Goal: Use online tool/utility: Utilize a website feature to perform a specific function

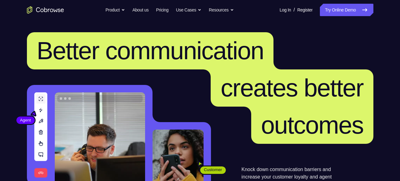
scroll to position [119, 0]
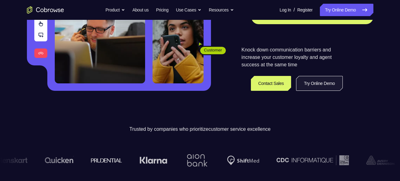
click at [326, 82] on link "Try Online Demo" at bounding box center [319, 83] width 46 height 15
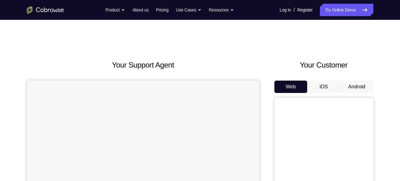
click at [347, 87] on button "Android" at bounding box center [356, 86] width 33 height 12
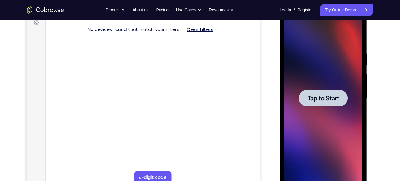
scroll to position [100, 0]
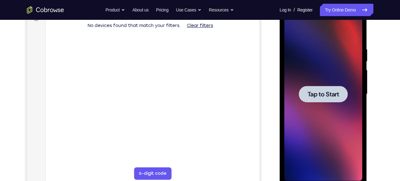
click at [318, 96] on span "Tap to Start" at bounding box center [324, 94] width 32 height 6
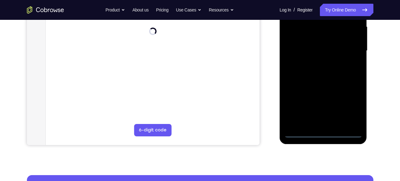
scroll to position [143, 0]
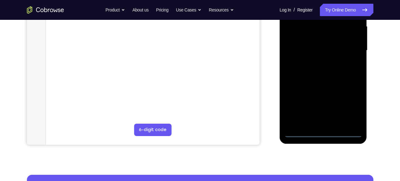
click at [322, 131] on div at bounding box center [323, 50] width 78 height 173
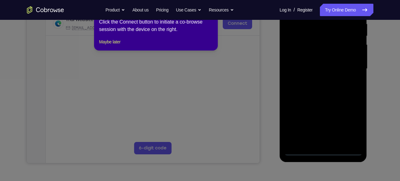
scroll to position [125, 0]
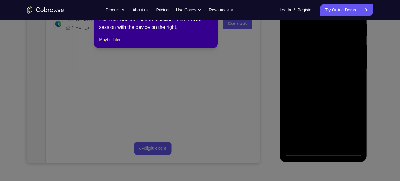
click at [352, 127] on icon at bounding box center [202, 87] width 405 height 186
click at [114, 43] on button "Maybe later" at bounding box center [109, 39] width 21 height 7
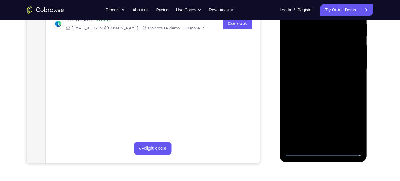
click at [347, 124] on div at bounding box center [323, 68] width 78 height 173
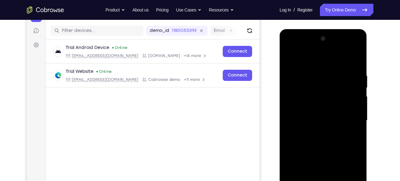
scroll to position [78, 0]
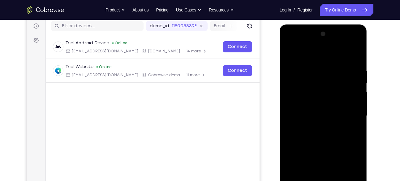
click at [287, 44] on div at bounding box center [323, 115] width 78 height 173
click at [312, 82] on div at bounding box center [323, 115] width 78 height 173
click at [321, 72] on div at bounding box center [323, 115] width 78 height 173
click at [320, 154] on div at bounding box center [323, 115] width 78 height 173
click at [321, 130] on div at bounding box center [323, 115] width 78 height 173
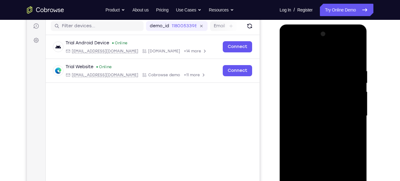
click at [321, 119] on div at bounding box center [323, 115] width 78 height 173
click at [322, 129] on div at bounding box center [323, 115] width 78 height 173
click at [317, 100] on div at bounding box center [323, 115] width 78 height 173
click at [320, 116] on div at bounding box center [323, 115] width 78 height 173
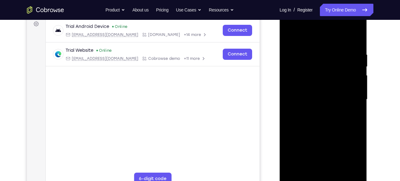
scroll to position [95, 0]
click at [324, 115] on div at bounding box center [323, 98] width 78 height 173
click at [321, 91] on div at bounding box center [323, 98] width 78 height 173
click at [325, 104] on div at bounding box center [323, 98] width 78 height 173
click at [287, 37] on div at bounding box center [323, 98] width 78 height 173
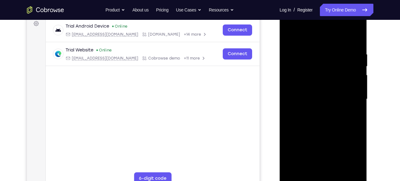
scroll to position [90, 0]
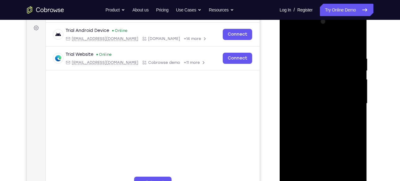
click at [312, 89] on div at bounding box center [323, 103] width 78 height 173
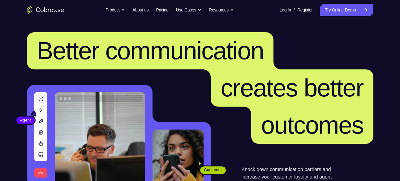
scroll to position [119, 0]
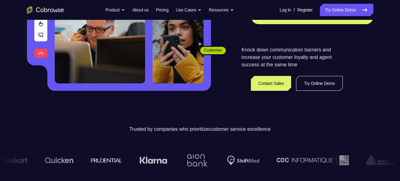
click at [322, 84] on link "Try Online Demo" at bounding box center [319, 83] width 46 height 15
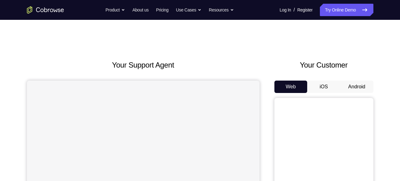
click at [347, 85] on button "Android" at bounding box center [356, 86] width 33 height 12
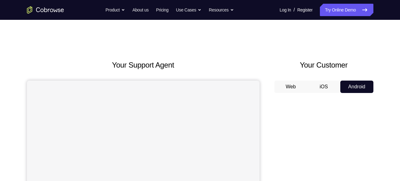
click at [328, 86] on button "iOS" at bounding box center [323, 86] width 33 height 12
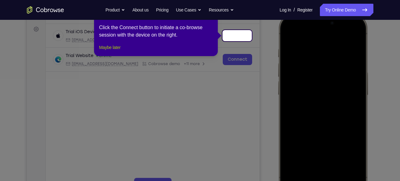
click at [115, 51] on button "Maybe later" at bounding box center [109, 47] width 21 height 7
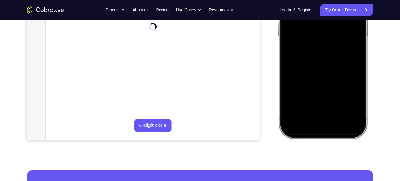
scroll to position [148, 0]
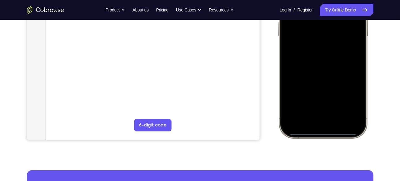
drag, startPoint x: 328, startPoint y: 134, endPoint x: 315, endPoint y: 75, distance: 60.8
click at [315, 75] on div at bounding box center [322, 46] width 81 height 177
drag, startPoint x: 319, startPoint y: 132, endPoint x: 319, endPoint y: 112, distance: 20.4
click at [319, 112] on div at bounding box center [322, 46] width 81 height 177
click at [324, 133] on div at bounding box center [322, 46] width 81 height 177
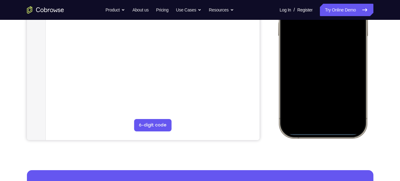
click at [325, 131] on div at bounding box center [322, 46] width 81 height 177
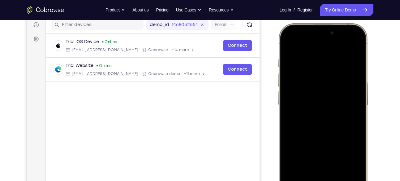
scroll to position [78, 0]
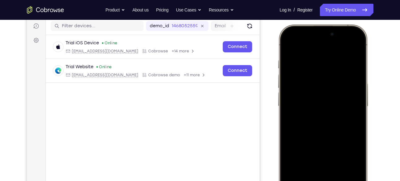
click at [287, 49] on div at bounding box center [322, 116] width 81 height 177
drag, startPoint x: 323, startPoint y: 42, endPoint x: 327, endPoint y: 104, distance: 62.3
click at [327, 104] on div at bounding box center [322, 116] width 81 height 177
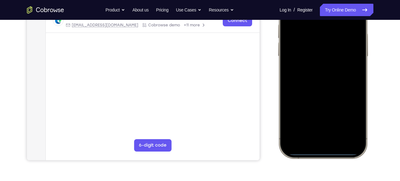
scroll to position [129, 0]
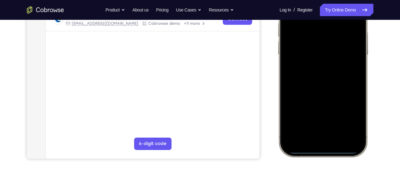
click at [325, 150] on div at bounding box center [322, 64] width 81 height 177
drag, startPoint x: 325, startPoint y: 150, endPoint x: 320, endPoint y: 126, distance: 25.0
click at [320, 126] on div at bounding box center [322, 64] width 81 height 177
drag, startPoint x: 323, startPoint y: 150, endPoint x: 311, endPoint y: 117, distance: 35.9
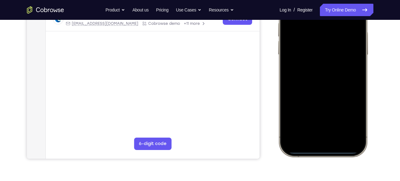
click at [311, 117] on div at bounding box center [322, 64] width 81 height 177
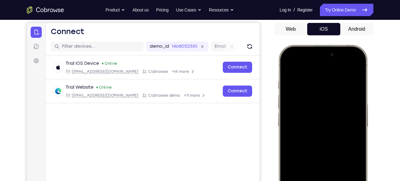
scroll to position [57, 0]
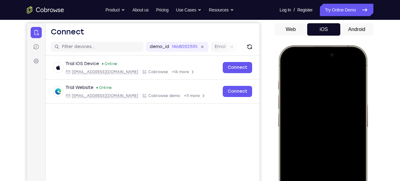
click at [294, 55] on div at bounding box center [322, 137] width 81 height 177
click at [296, 32] on button "Web" at bounding box center [290, 29] width 33 height 12
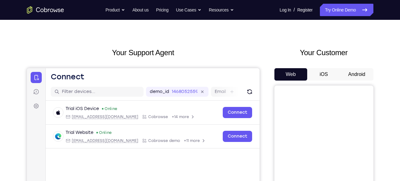
scroll to position [12, 0]
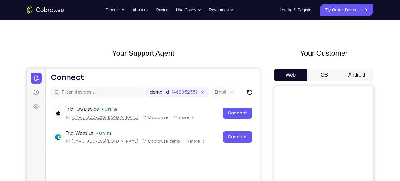
click at [351, 71] on button "Android" at bounding box center [356, 75] width 33 height 12
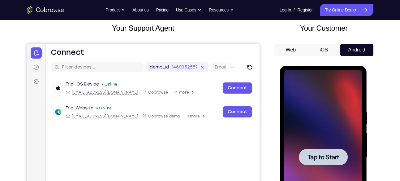
click at [327, 136] on div at bounding box center [323, 156] width 78 height 173
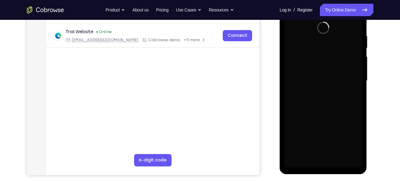
scroll to position [113, 0]
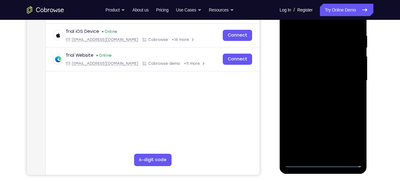
click at [324, 162] on div at bounding box center [323, 80] width 78 height 173
click at [356, 130] on div at bounding box center [323, 80] width 78 height 173
click at [351, 134] on div at bounding box center [323, 80] width 78 height 173
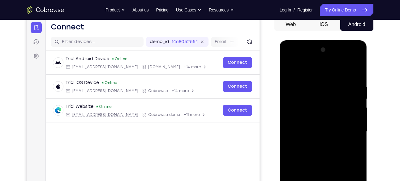
scroll to position [59, 0]
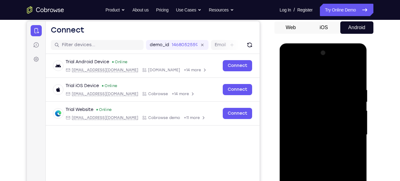
click at [291, 62] on div at bounding box center [323, 134] width 78 height 173
click at [305, 100] on div at bounding box center [323, 134] width 78 height 173
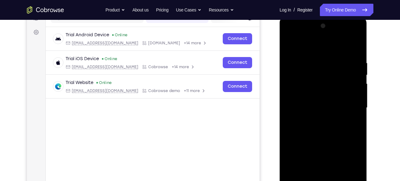
scroll to position [86, 0]
click at [327, 58] on div at bounding box center [323, 107] width 78 height 173
click at [341, 45] on div at bounding box center [323, 107] width 78 height 173
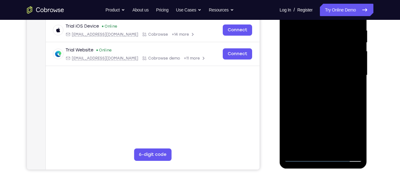
scroll to position [118, 0]
click at [316, 87] on div at bounding box center [323, 75] width 78 height 173
click at [328, 74] on div at bounding box center [323, 75] width 78 height 173
click at [309, 89] on div at bounding box center [323, 75] width 78 height 173
click at [320, 81] on div at bounding box center [323, 75] width 78 height 173
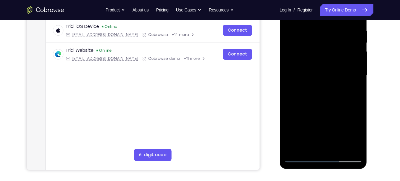
click at [324, 89] on div at bounding box center [323, 75] width 78 height 173
click at [326, 77] on div at bounding box center [323, 75] width 78 height 173
click at [324, 68] on div at bounding box center [323, 75] width 78 height 173
click at [346, 103] on div at bounding box center [323, 75] width 78 height 173
click at [327, 94] on div at bounding box center [323, 75] width 78 height 173
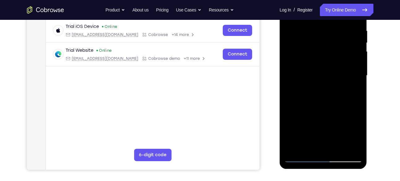
click at [327, 94] on div at bounding box center [323, 75] width 78 height 173
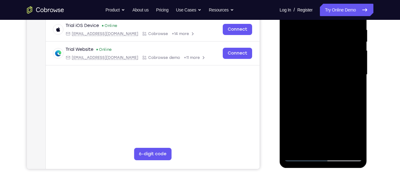
scroll to position [119, 0]
drag, startPoint x: 332, startPoint y: 38, endPoint x: 614, endPoint y: 2, distance: 284.9
click at [334, 18] on div at bounding box center [323, 74] width 78 height 173
click at [323, 71] on div at bounding box center [323, 74] width 78 height 173
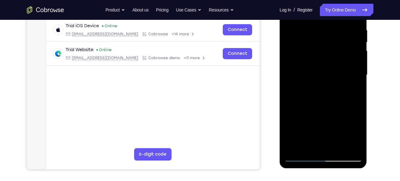
click at [323, 71] on div at bounding box center [323, 74] width 78 height 173
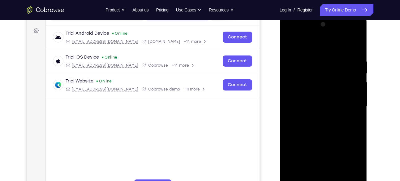
scroll to position [87, 0]
click at [320, 91] on div at bounding box center [323, 106] width 78 height 173
drag, startPoint x: 320, startPoint y: 122, endPoint x: 320, endPoint y: 91, distance: 31.6
click at [320, 91] on div at bounding box center [323, 106] width 78 height 173
drag, startPoint x: 320, startPoint y: 91, endPoint x: 316, endPoint y: 82, distance: 9.1
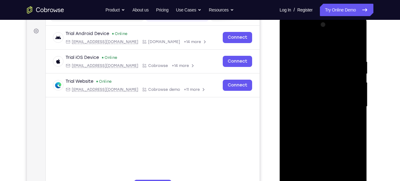
click at [316, 82] on div at bounding box center [323, 106] width 78 height 173
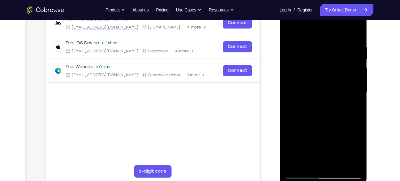
scroll to position [101, 0]
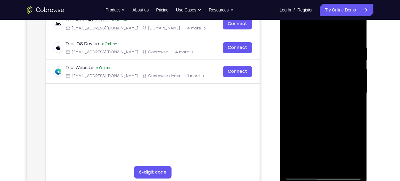
click at [291, 115] on div at bounding box center [323, 92] width 78 height 173
click at [295, 112] on div at bounding box center [323, 92] width 78 height 173
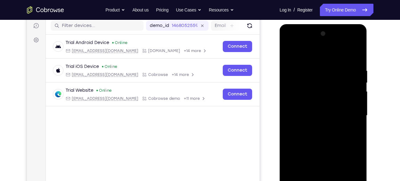
scroll to position [79, 0]
drag, startPoint x: 295, startPoint y: 134, endPoint x: 295, endPoint y: 81, distance: 53.2
click at [295, 81] on div at bounding box center [323, 114] width 78 height 173
drag, startPoint x: 295, startPoint y: 81, endPoint x: 302, endPoint y: 128, distance: 47.6
click at [302, 128] on div at bounding box center [323, 114] width 78 height 173
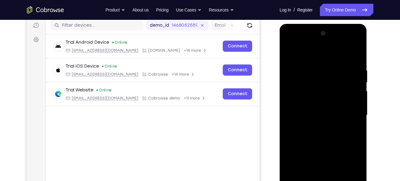
click at [331, 39] on div at bounding box center [323, 114] width 78 height 173
click at [326, 53] on div at bounding box center [323, 114] width 78 height 173
click at [346, 142] on div at bounding box center [323, 114] width 78 height 173
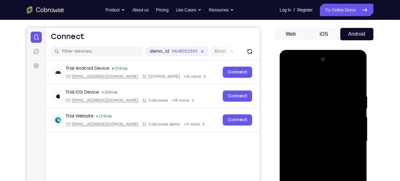
scroll to position [42, 0]
